Goal: Find specific page/section: Find specific page/section

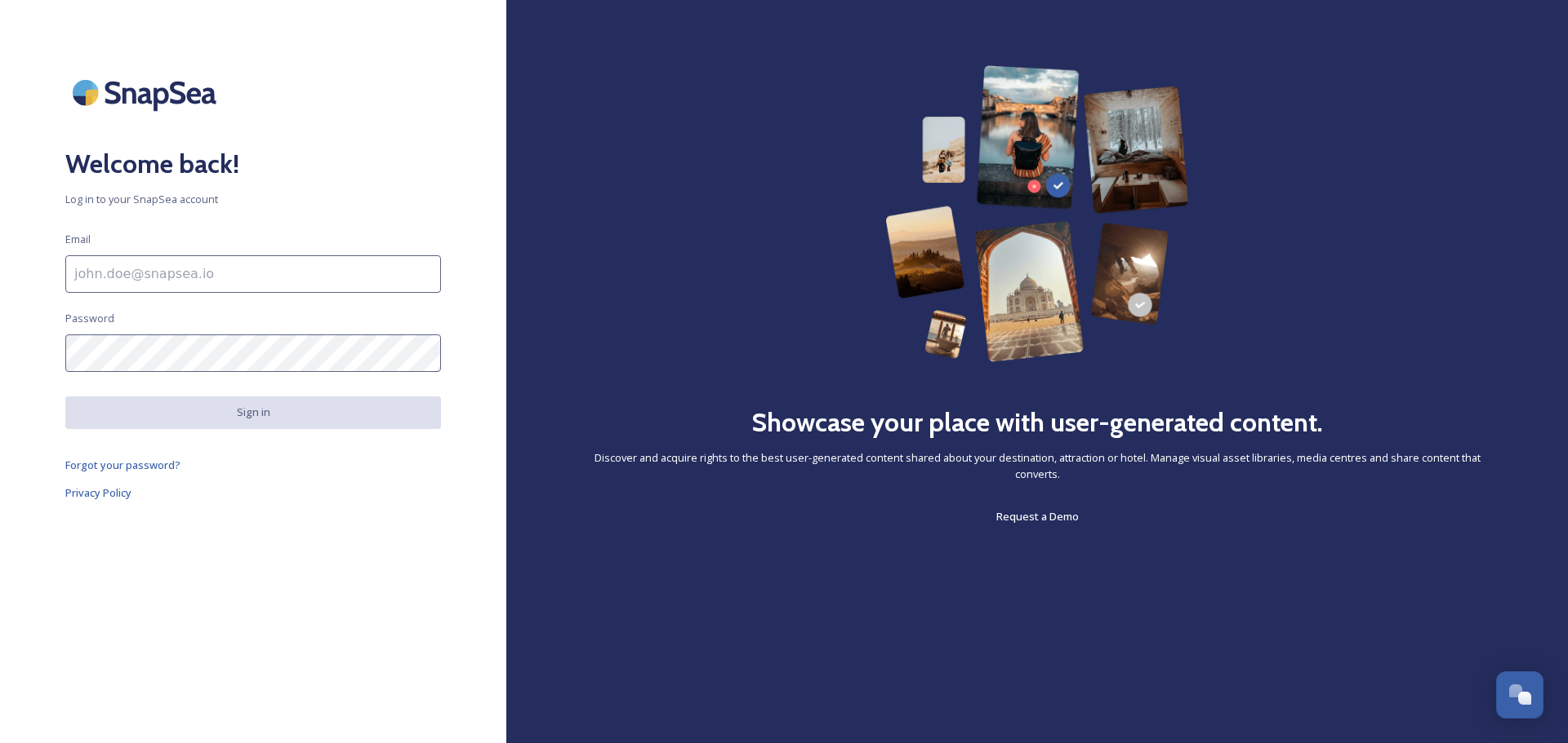
click at [175, 282] on input at bounding box center [253, 274] width 376 height 37
type input "stephanie@visitogden.com"
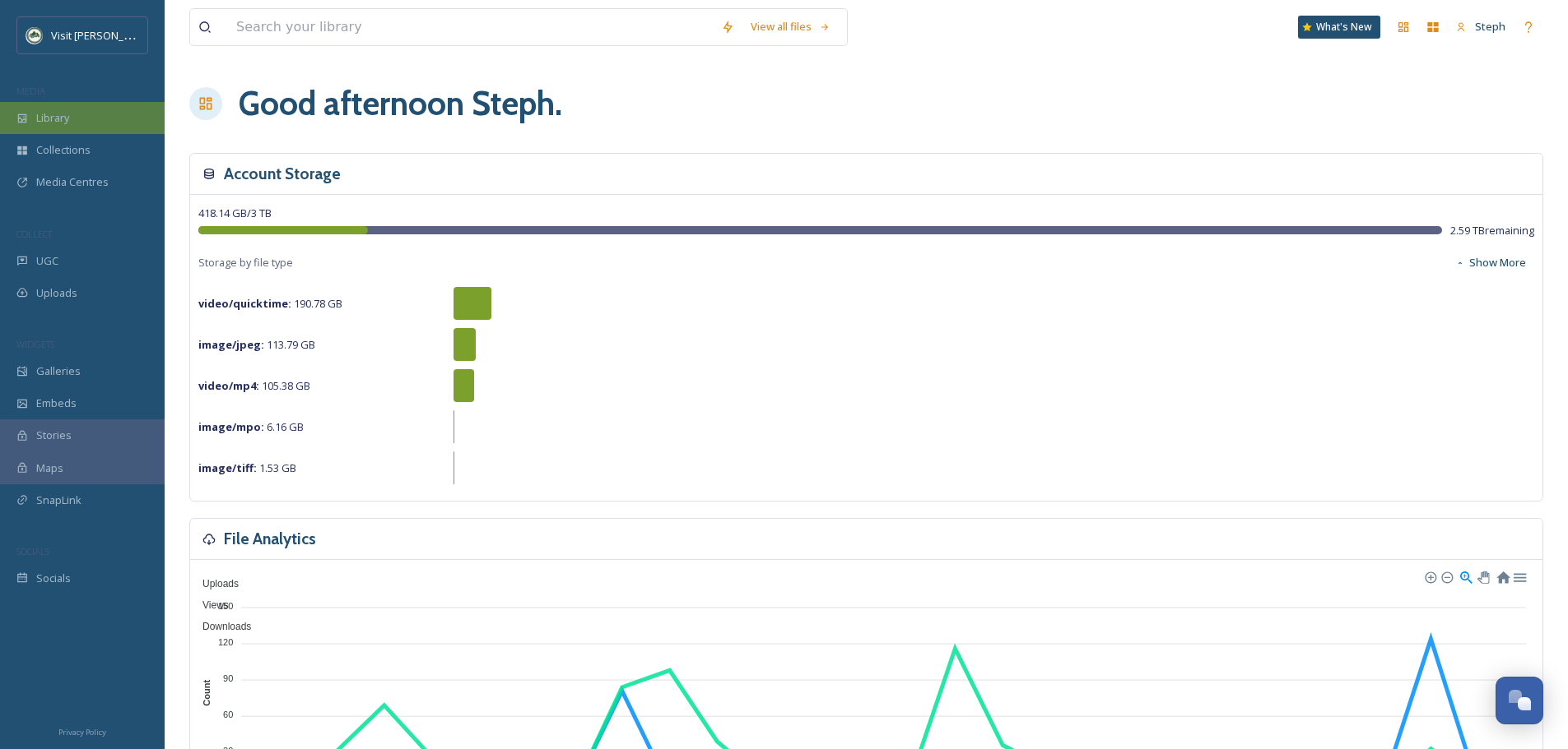
click at [59, 115] on span "Library" at bounding box center [52, 118] width 33 height 16
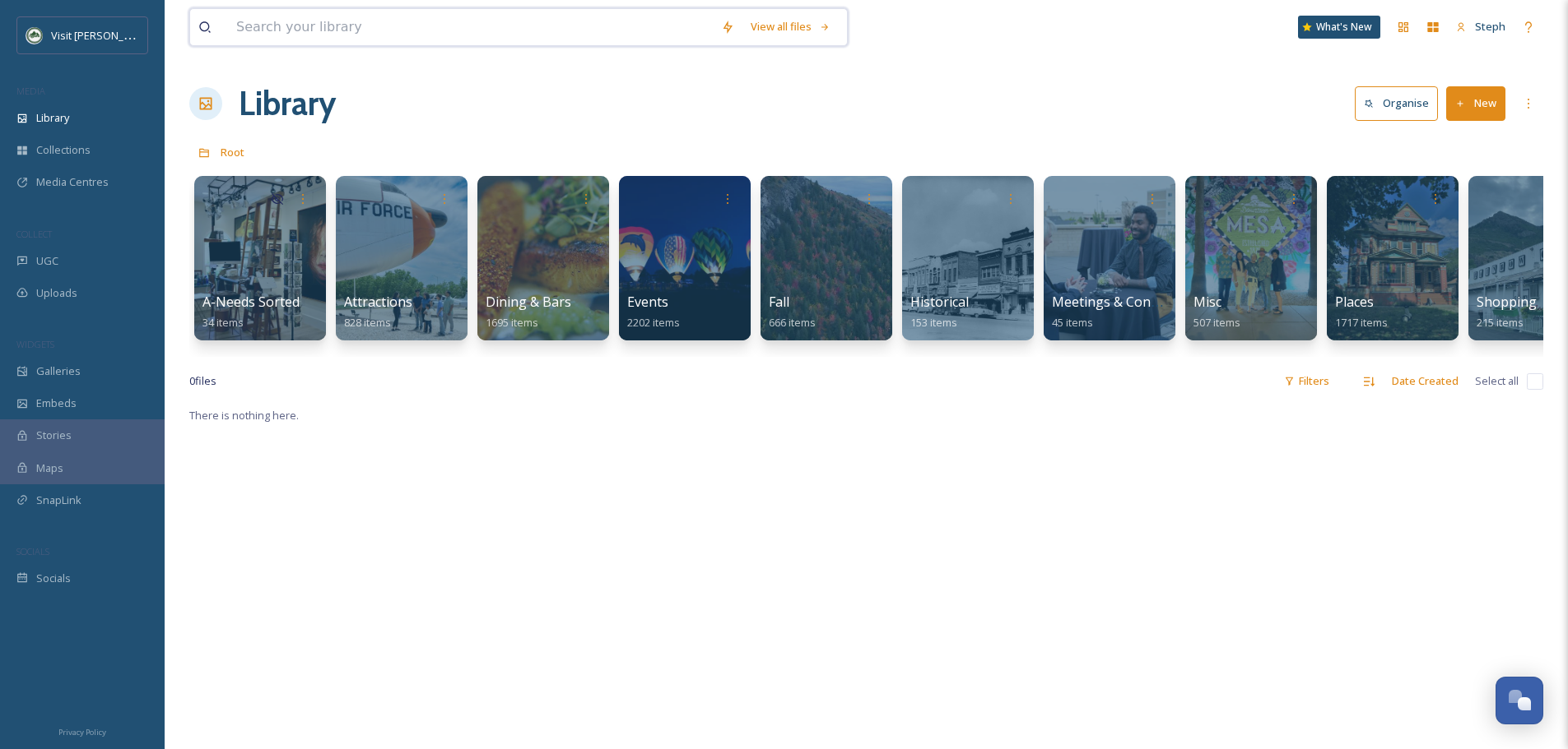
click at [311, 35] on input at bounding box center [470, 27] width 485 height 36
type input "ice sheet"
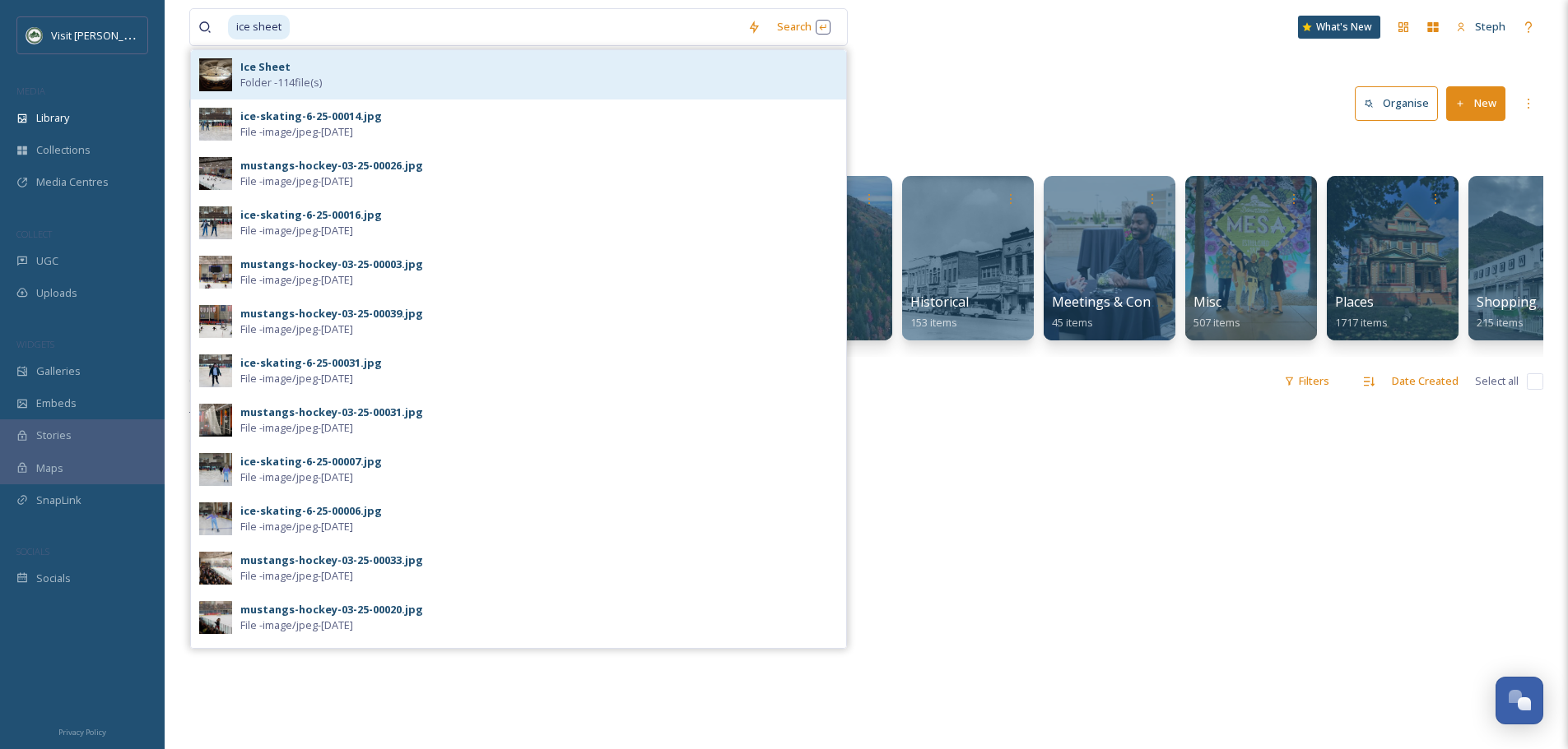
click at [262, 73] on strong "Ice Sheet" at bounding box center [265, 66] width 50 height 15
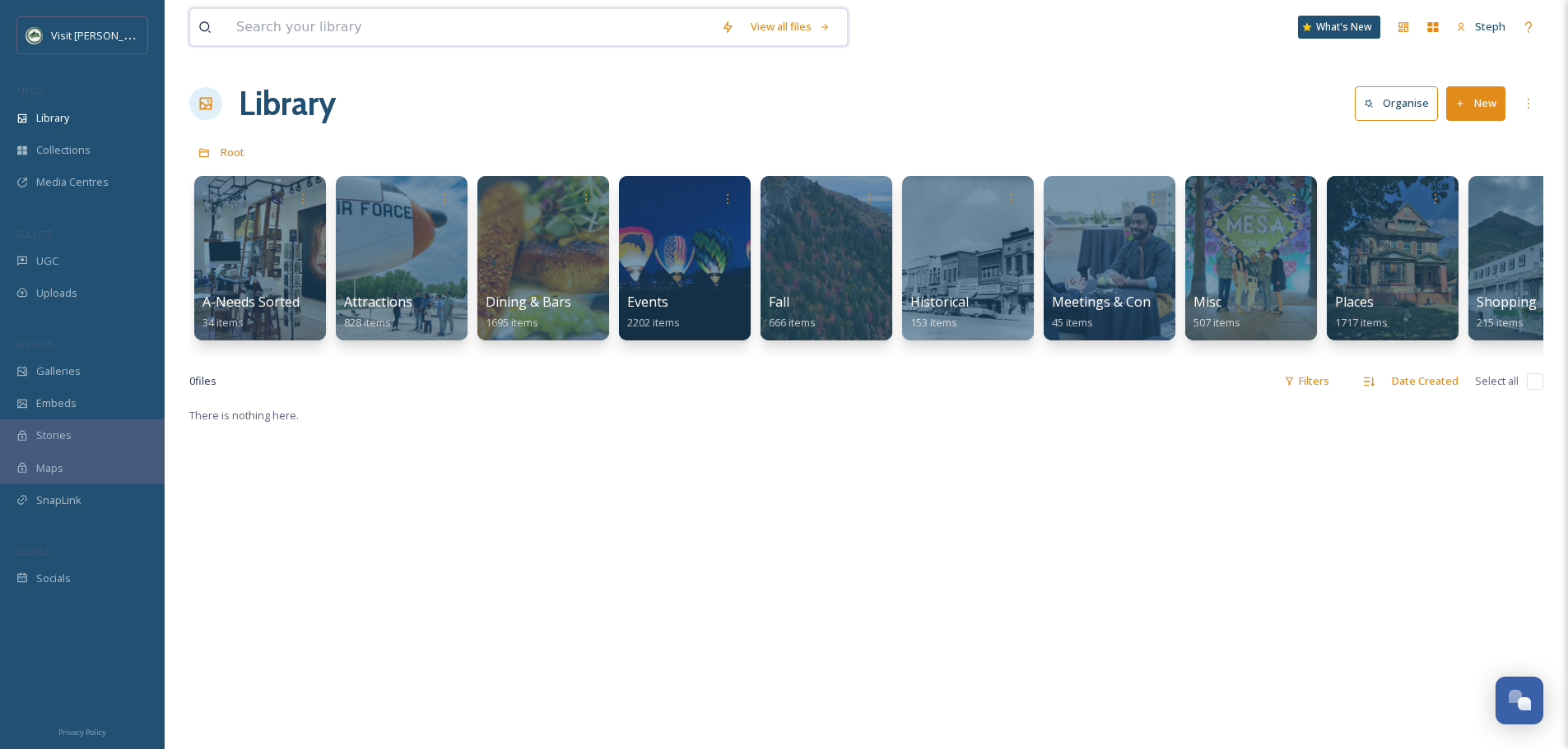
click at [392, 30] on input at bounding box center [470, 27] width 485 height 36
type input "w"
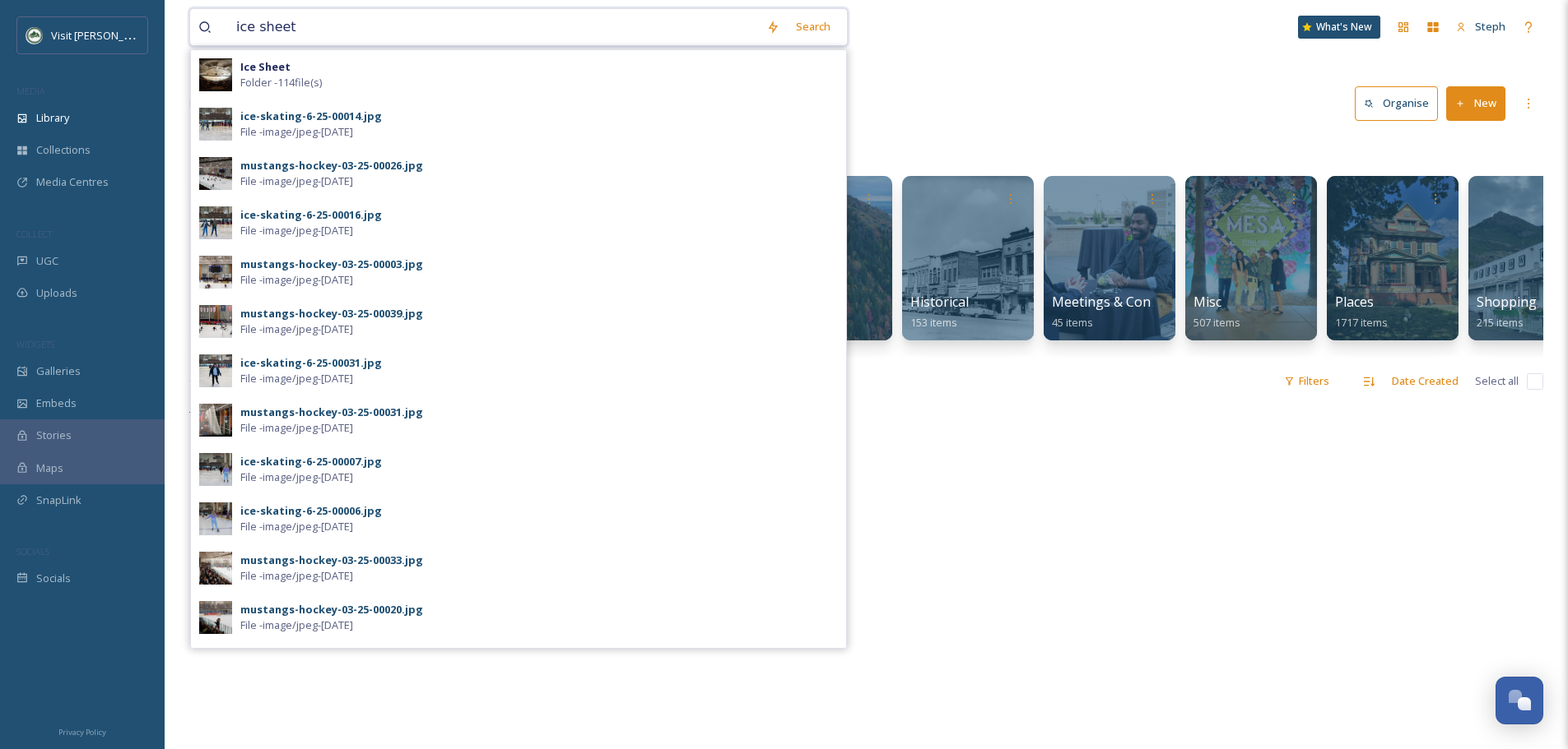
type input "ice sheet"
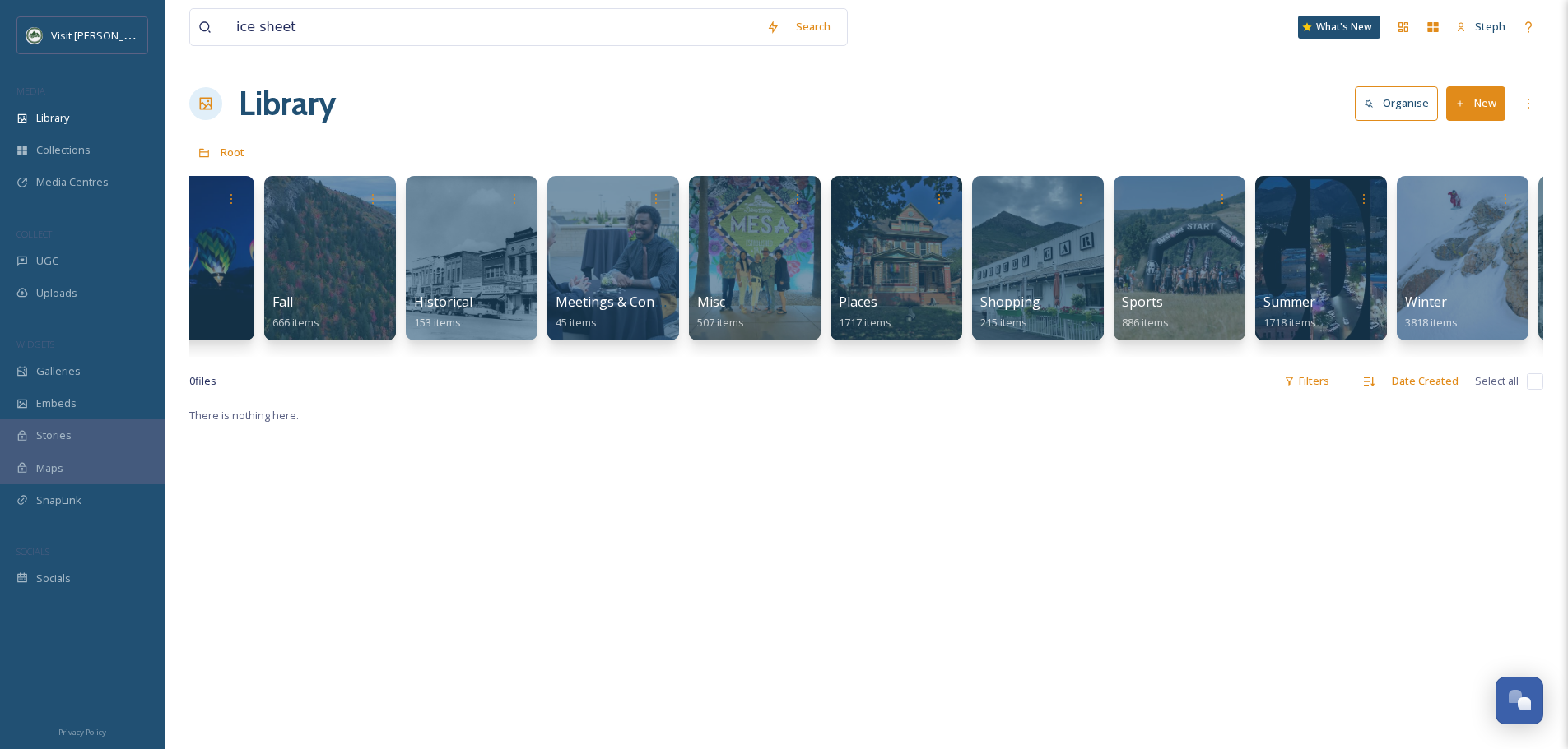
scroll to position [0, 499]
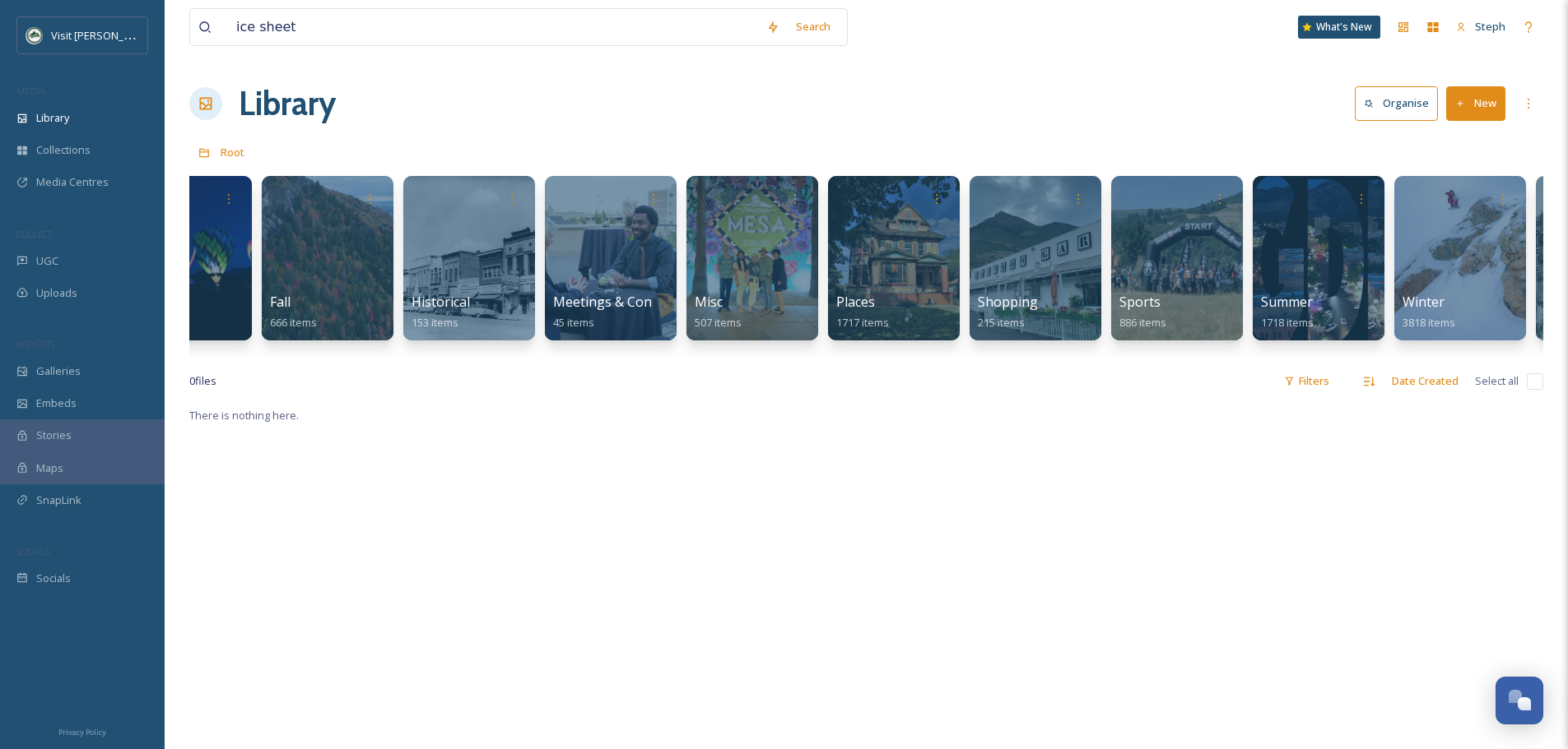
click at [788, 380] on div "0 file s Filters Date Created Select all" at bounding box center [866, 381] width 1354 height 33
click at [1158, 259] on div at bounding box center [1176, 258] width 134 height 168
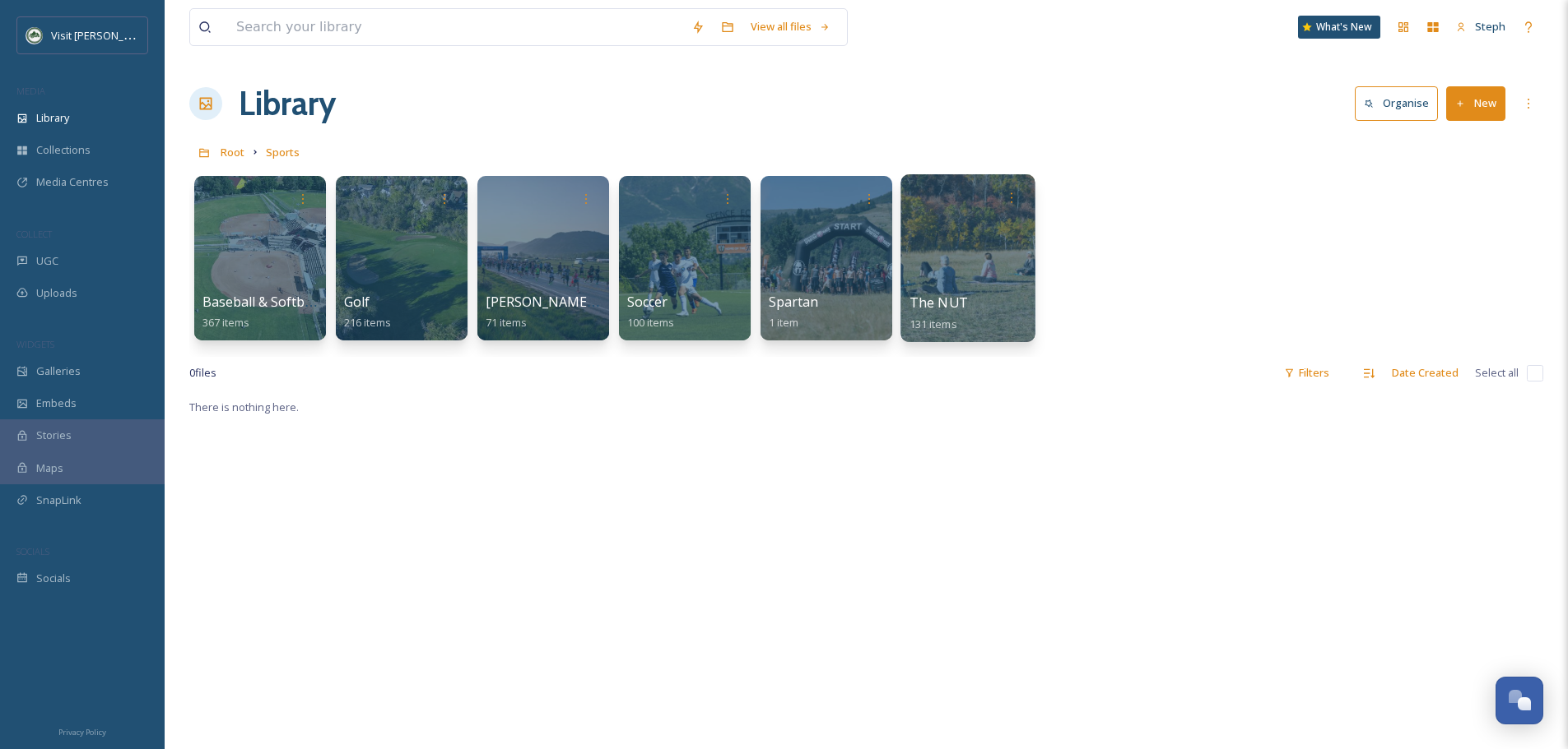
click at [991, 271] on div at bounding box center [967, 258] width 134 height 168
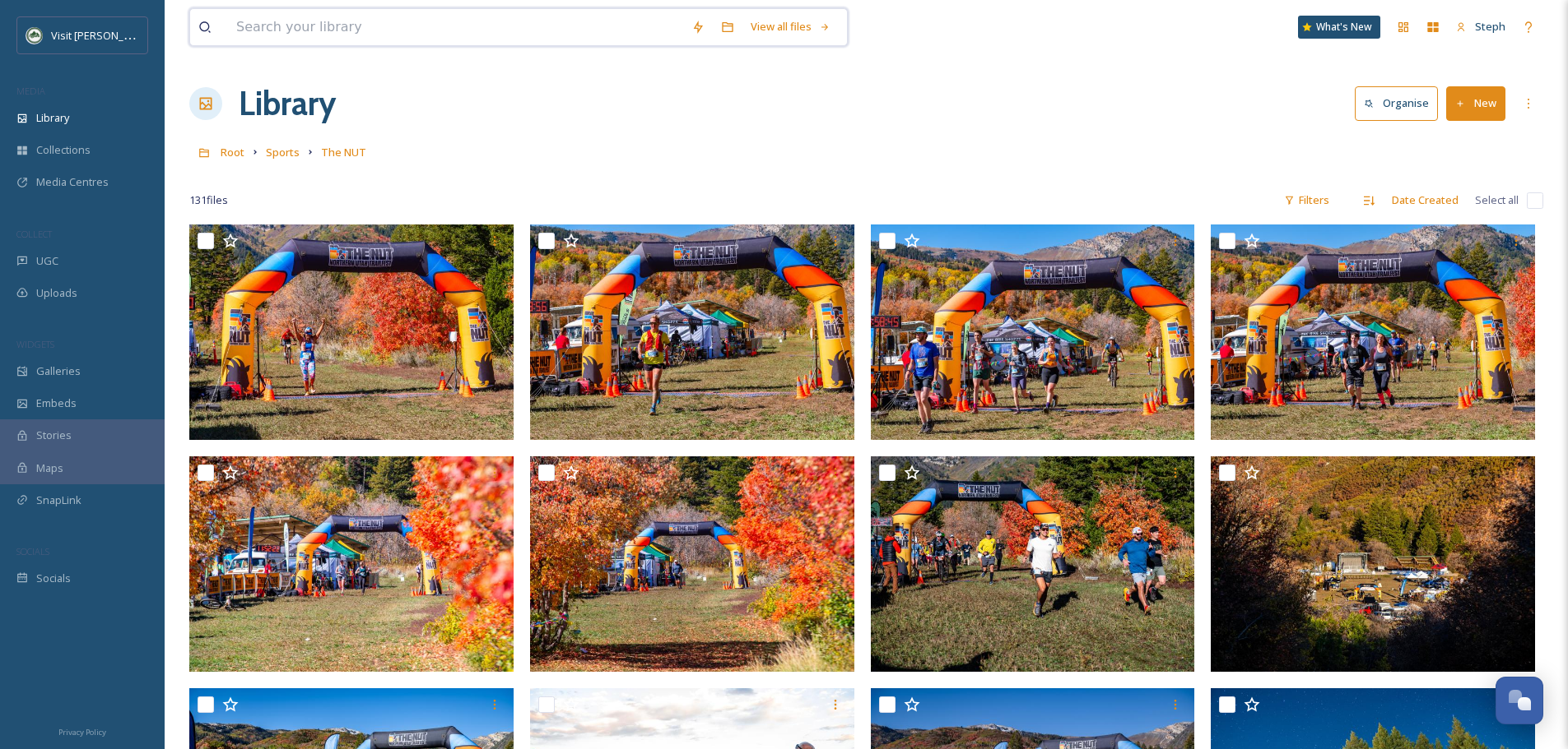
click at [304, 35] on input at bounding box center [456, 27] width 456 height 36
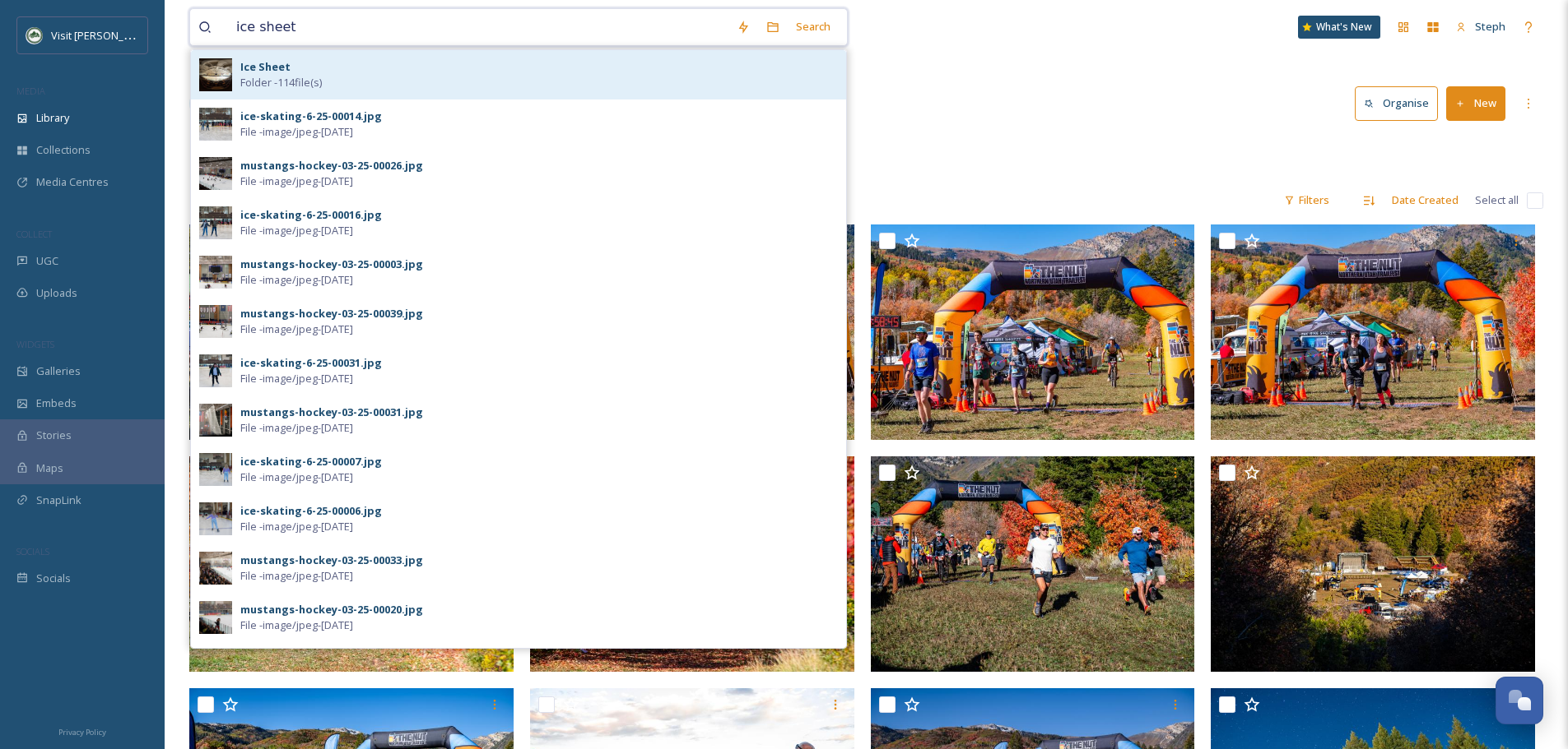
type input "ice sheet"
click at [239, 81] on div "Ice Sheet Folder - 114 file(s)" at bounding box center [519, 75] width 655 height 49
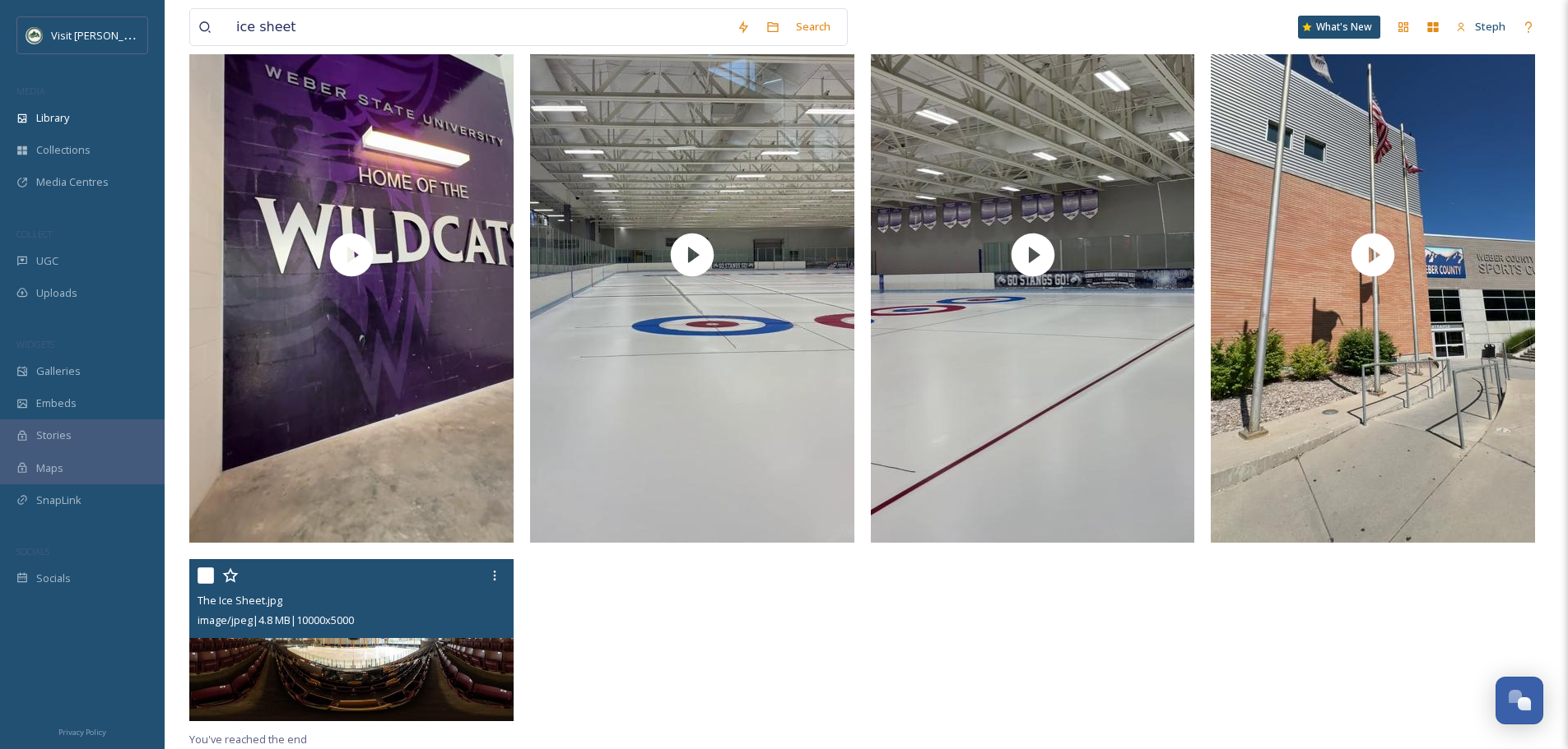
click at [373, 680] on img at bounding box center [351, 641] width 324 height 162
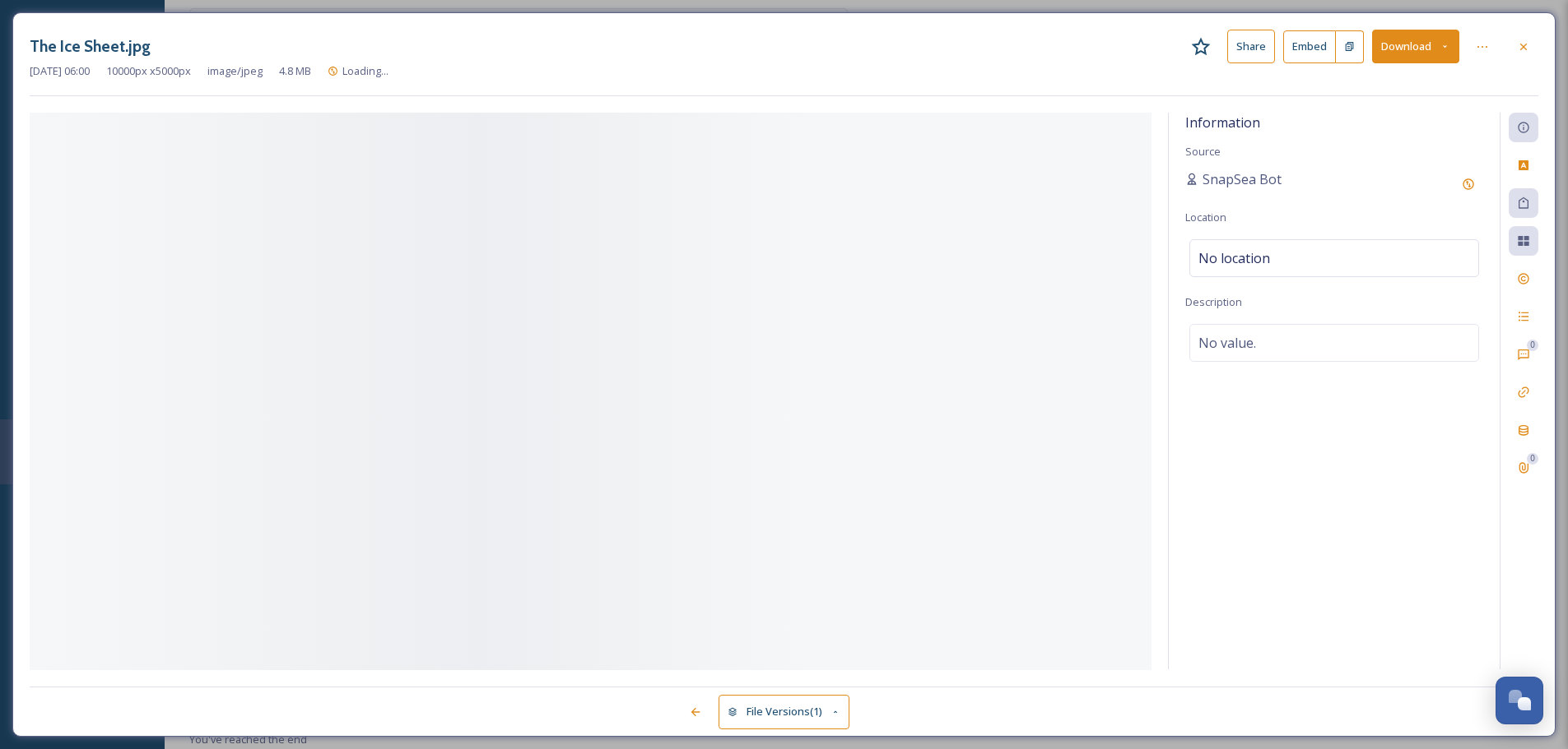
scroll to position [845, 0]
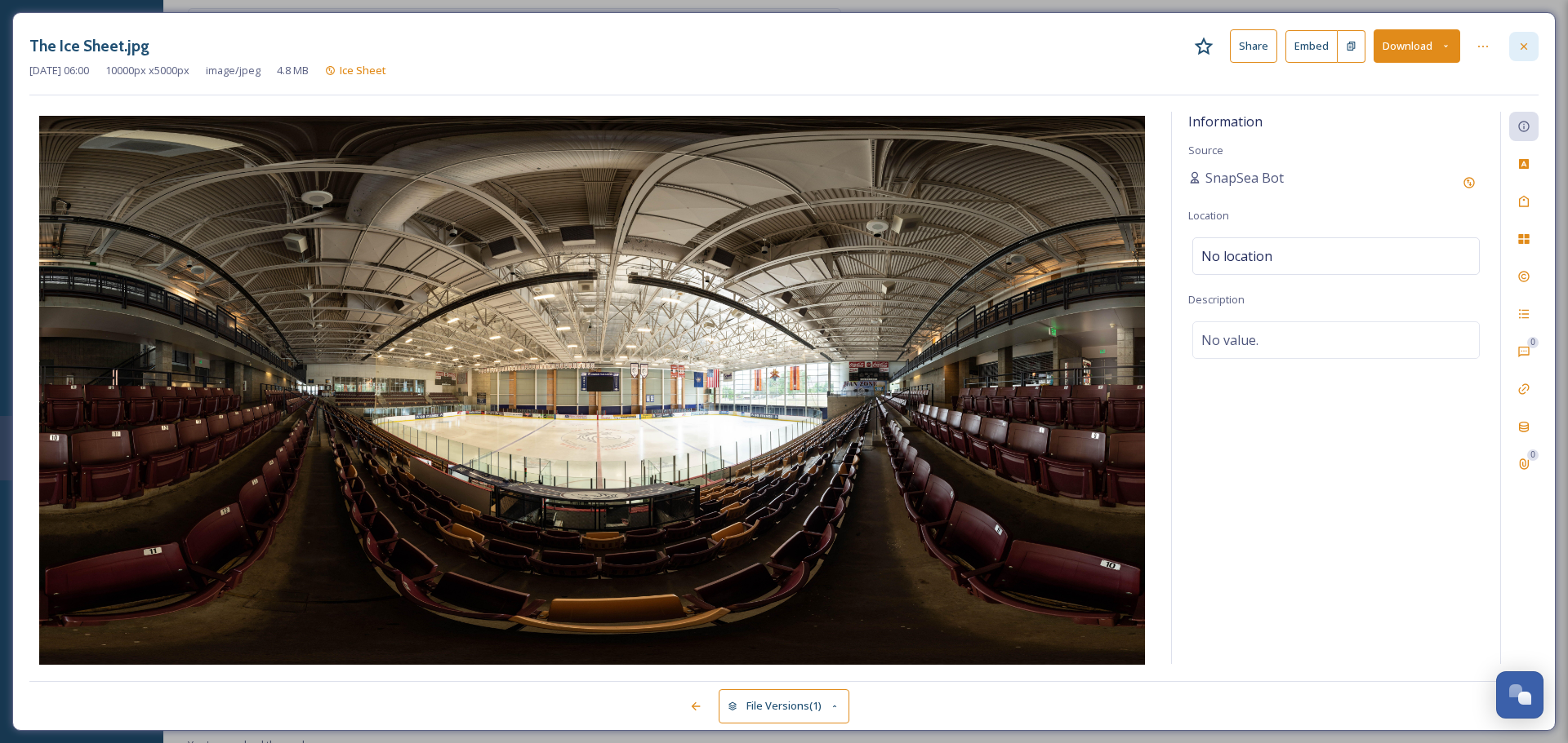
click at [1529, 46] on icon at bounding box center [1523, 46] width 13 height 13
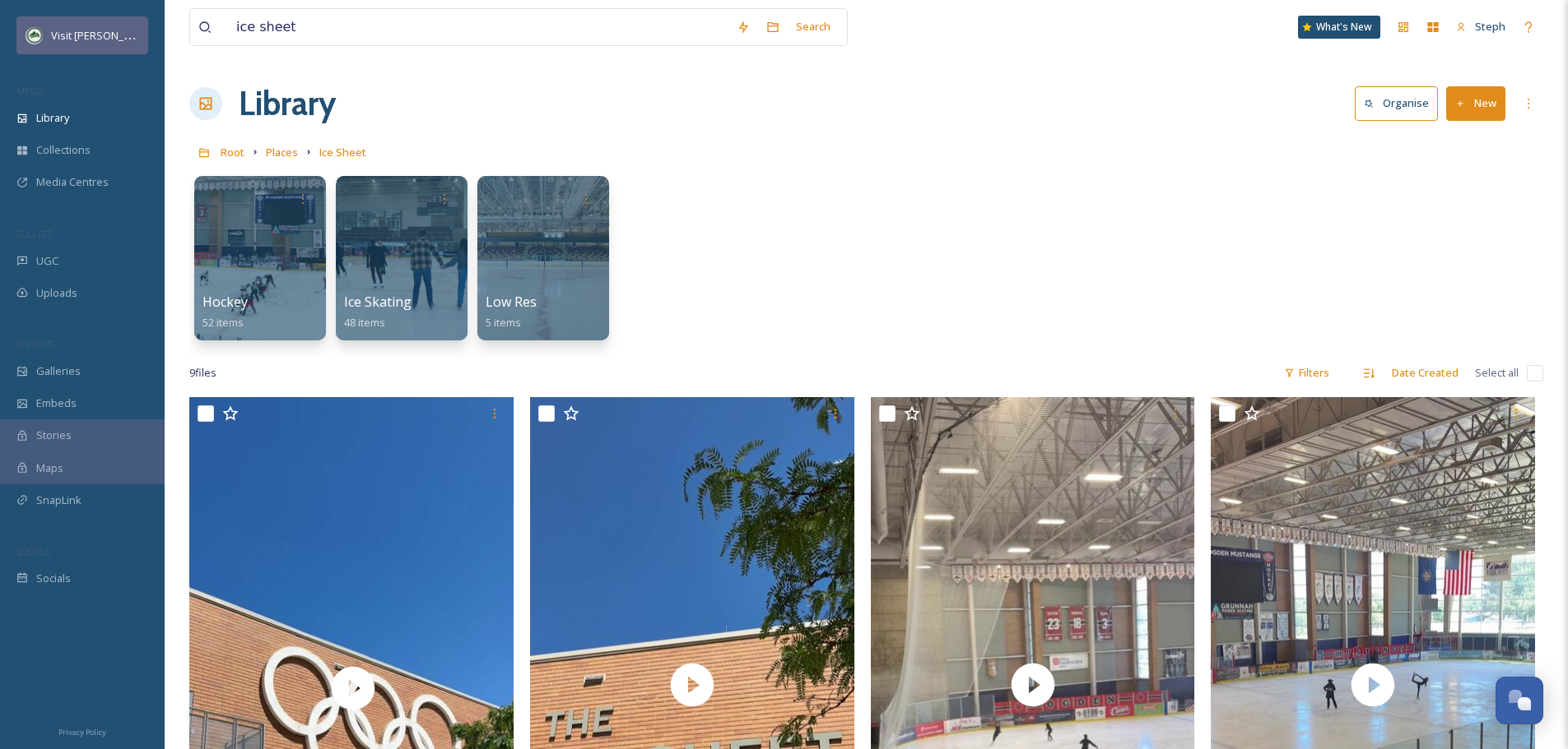
click at [79, 29] on span "Visit [PERSON_NAME]" at bounding box center [104, 35] width 105 height 16
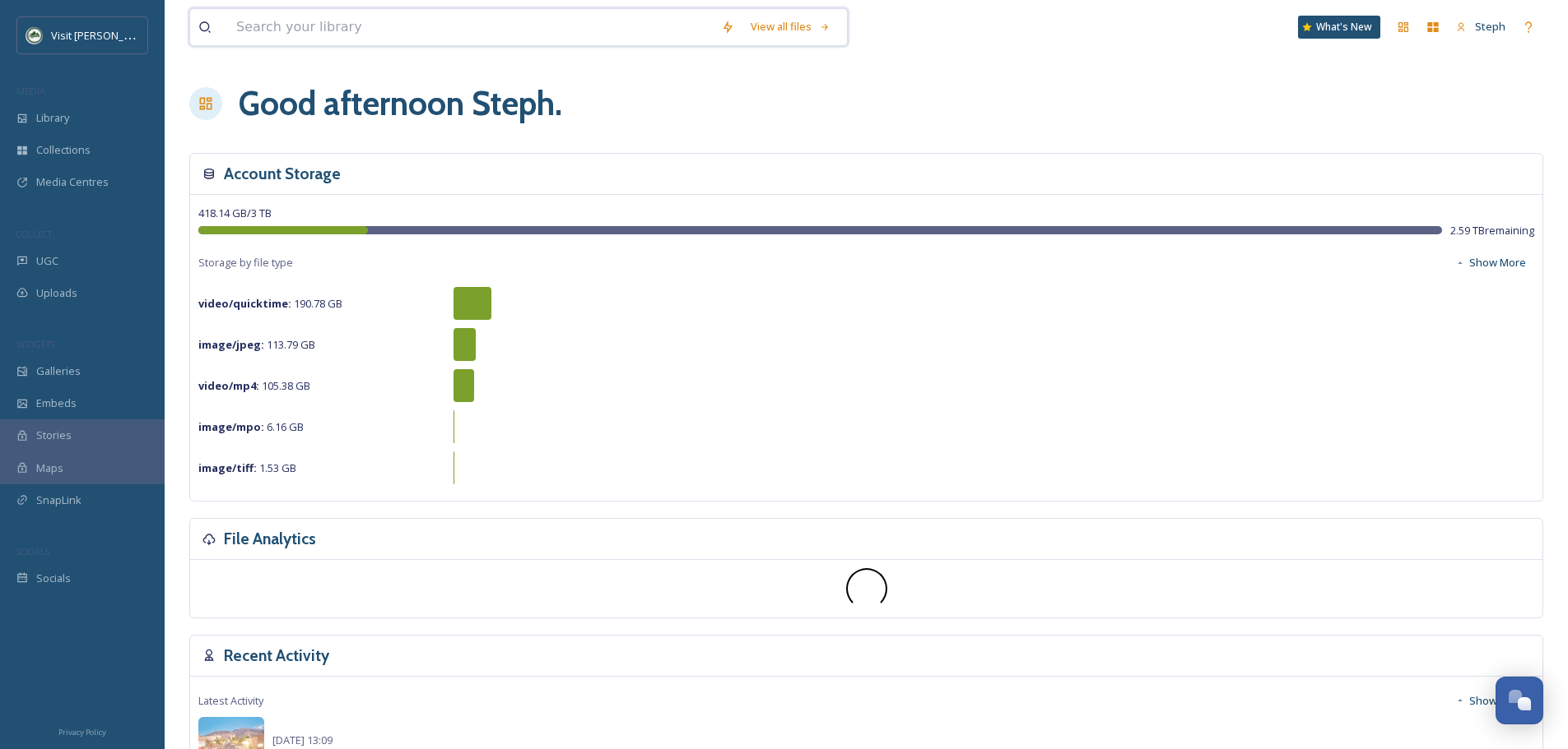
click at [345, 23] on input at bounding box center [470, 27] width 485 height 36
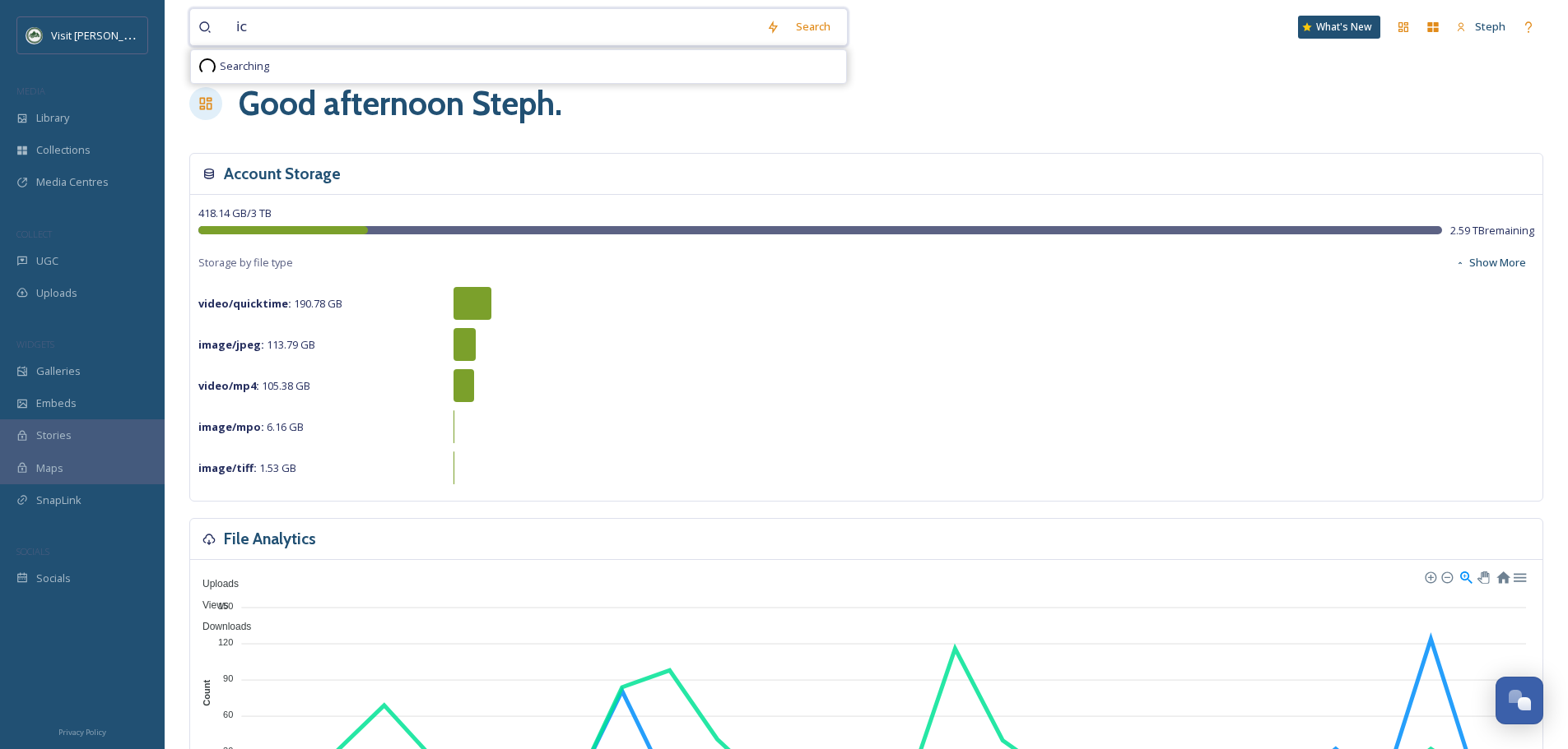
type input "i"
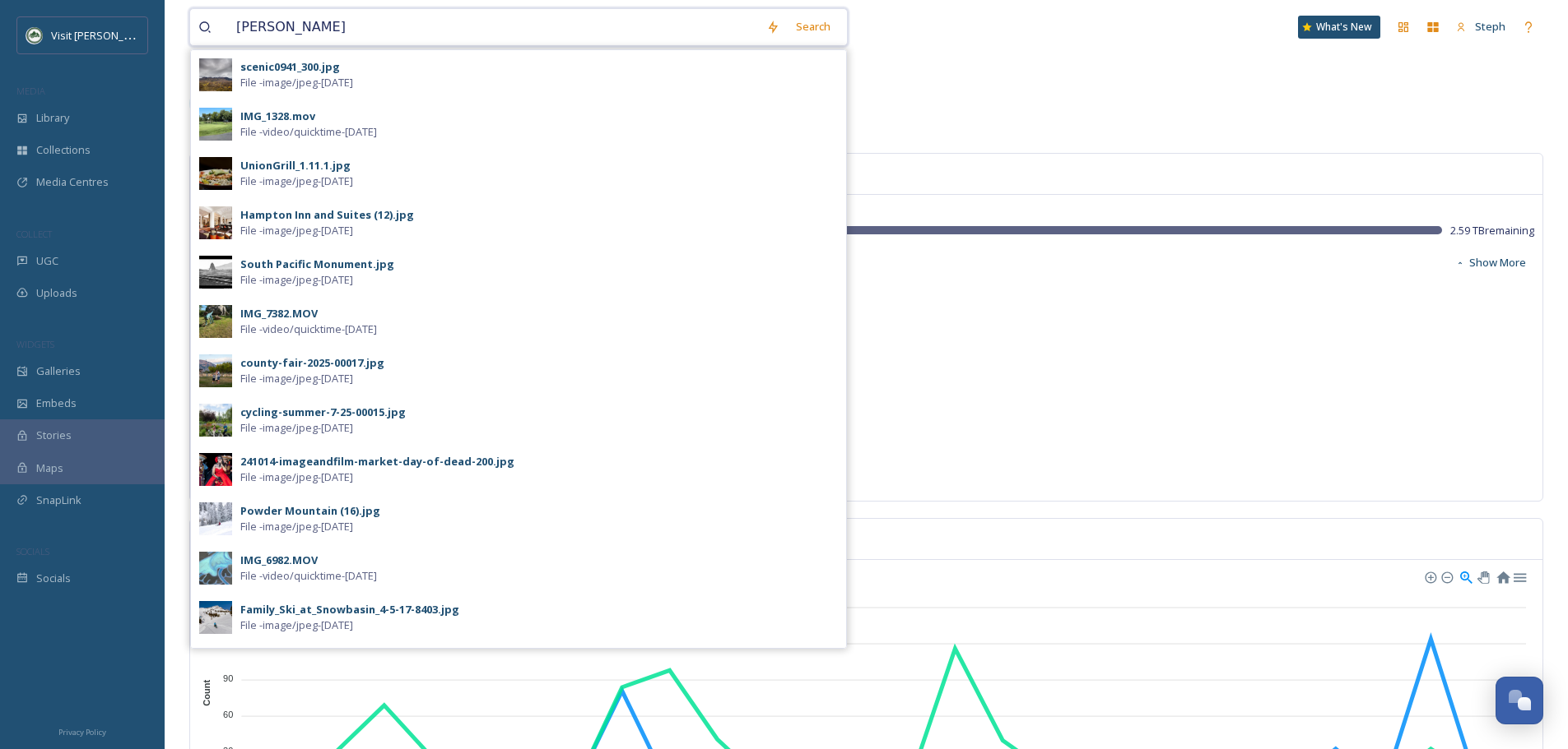
type input "curling"
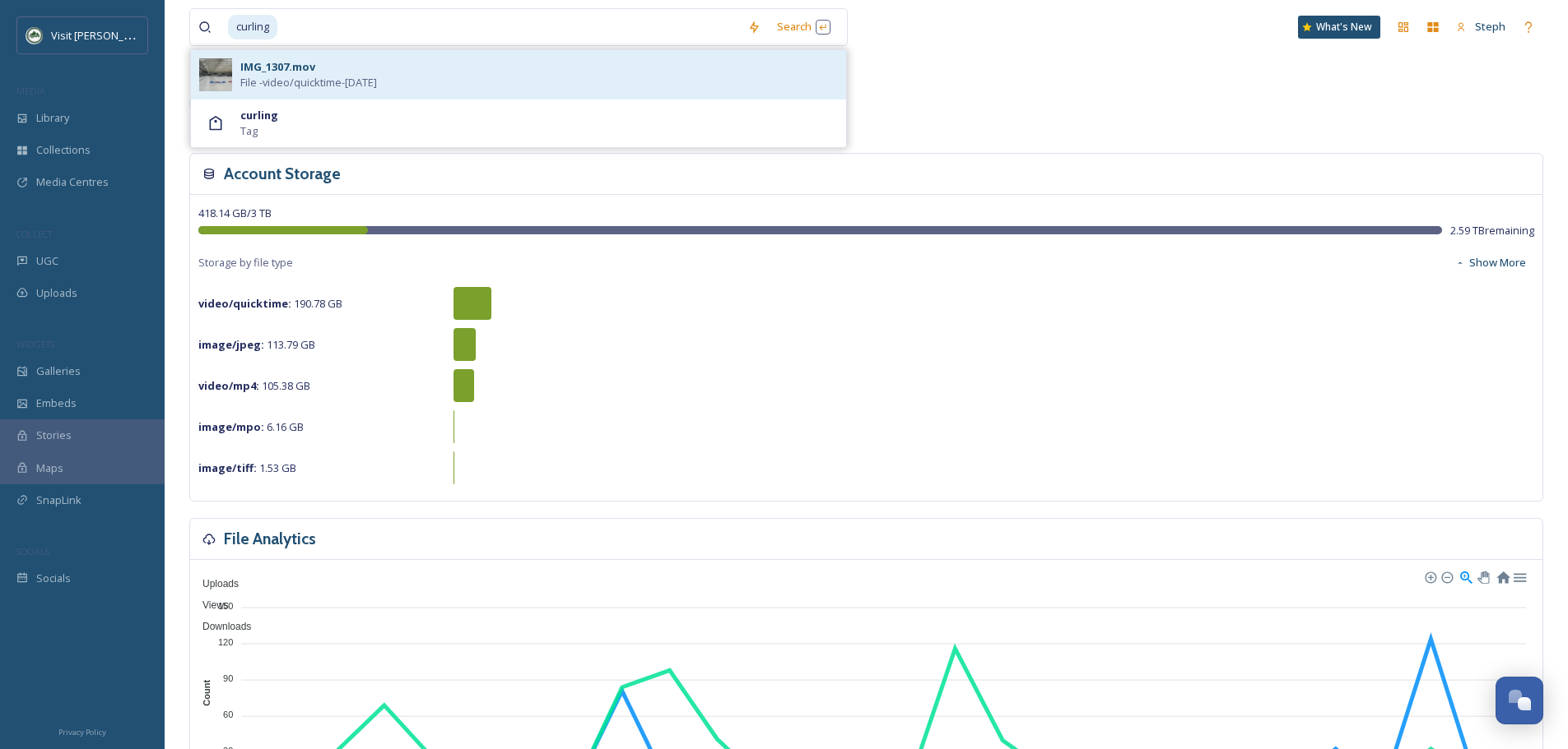
click at [305, 71] on div "IMG_1307.mov" at bounding box center [278, 67] width 75 height 16
